Goal: Task Accomplishment & Management: Manage account settings

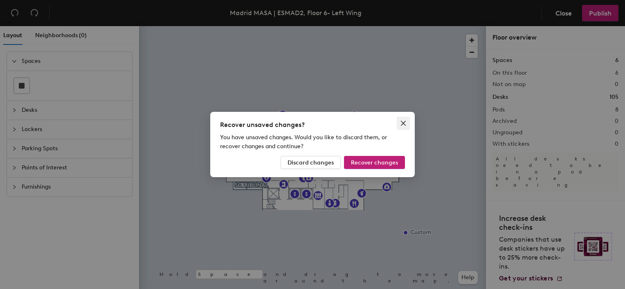
click at [404, 123] on icon "close" at bounding box center [403, 123] width 7 height 7
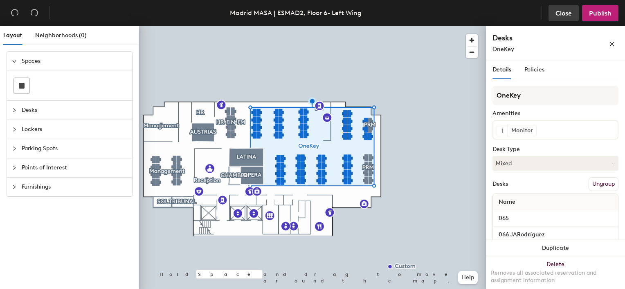
click at [563, 12] on span "Close" at bounding box center [563, 13] width 16 height 8
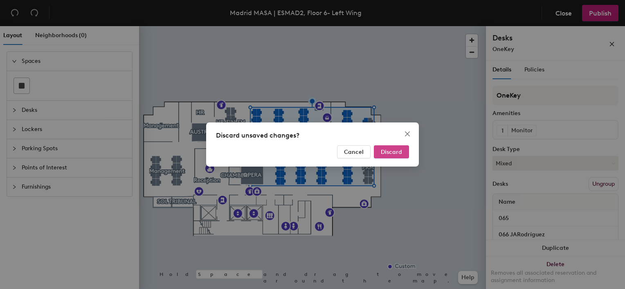
click at [394, 151] on span "Discard" at bounding box center [391, 152] width 21 height 7
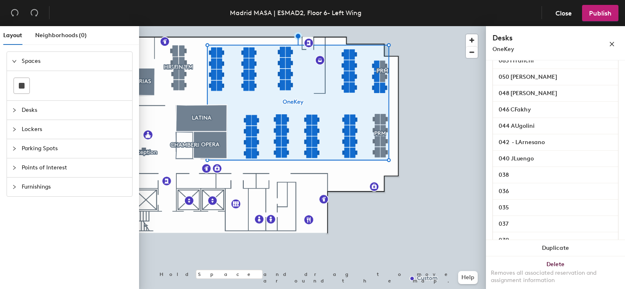
scroll to position [442, 0]
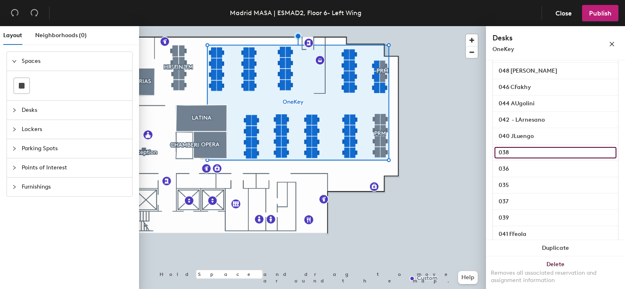
click at [526, 159] on input "038" at bounding box center [555, 152] width 122 height 11
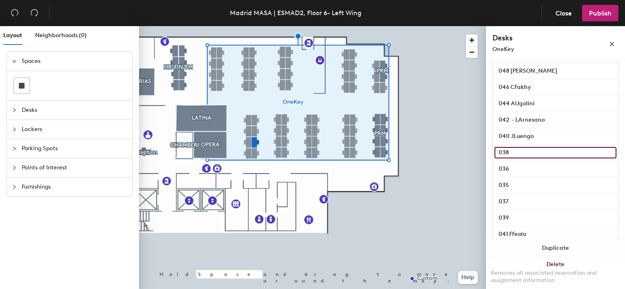
paste input "Anne Dufour"
type input "038 Anne Dufour"
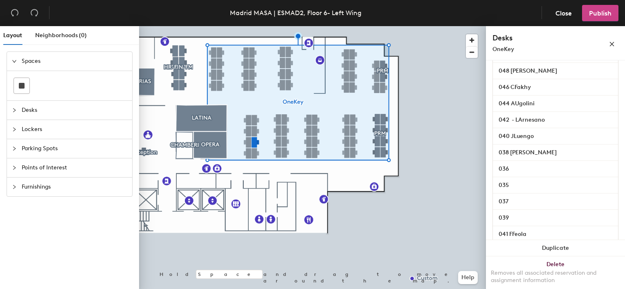
click at [598, 13] on span "Publish" at bounding box center [600, 13] width 22 height 8
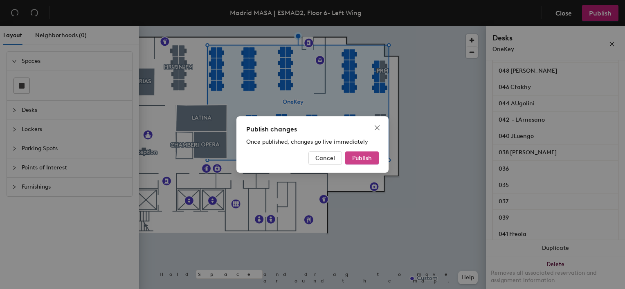
click at [366, 157] on span "Publish" at bounding box center [362, 158] width 20 height 7
